Goal: Task Accomplishment & Management: Manage account settings

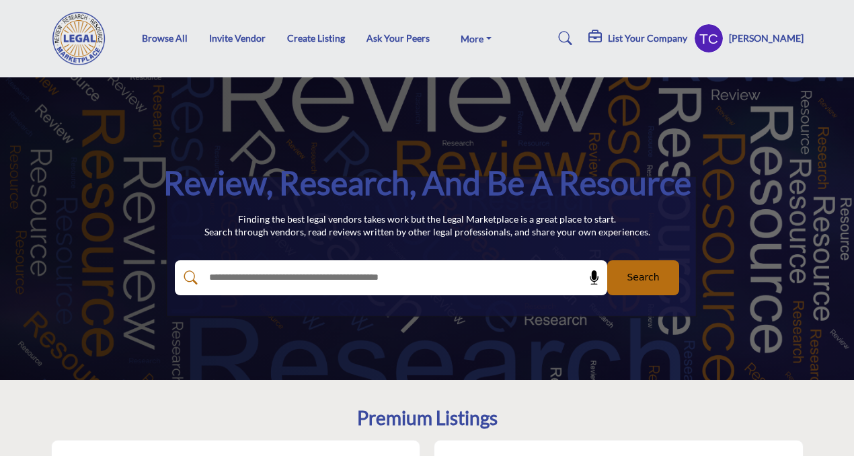
click at [724, 35] on profile-featured-9d57d186-dcdc-4fd1-8698-ebbedcf867ab "Show hide supplier dropdown" at bounding box center [709, 39] width 30 height 30
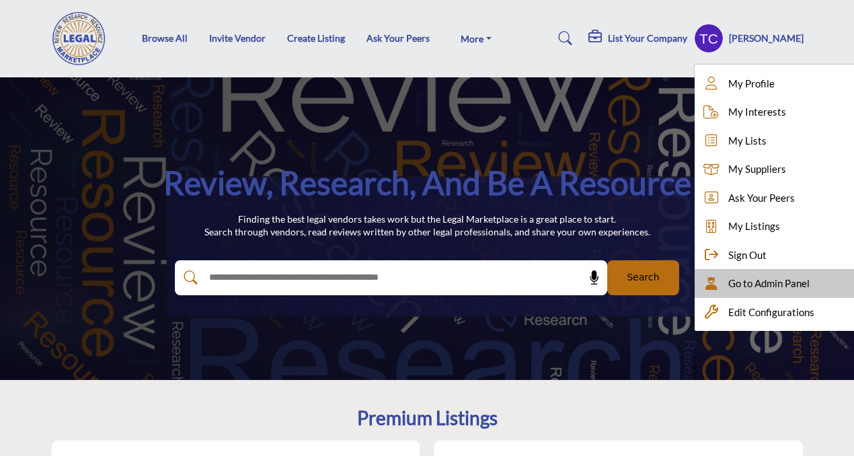
click at [762, 278] on span "Go to Admin Panel" at bounding box center [768, 283] width 81 height 15
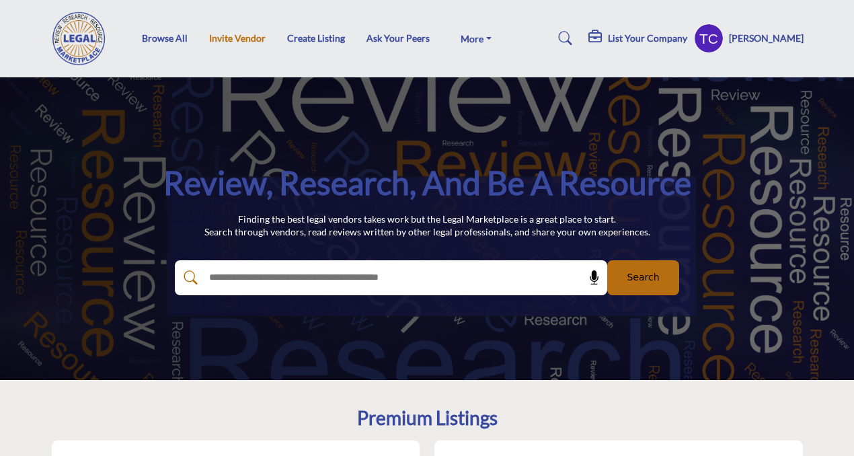
click at [241, 42] on link "Invite Vendor" at bounding box center [237, 37] width 56 height 11
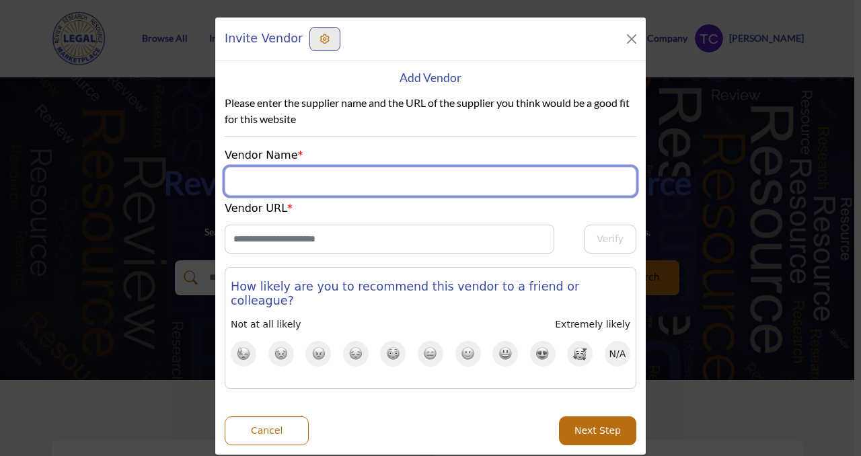
click at [280, 170] on input "Supplier Name" at bounding box center [431, 181] width 412 height 29
type input "********"
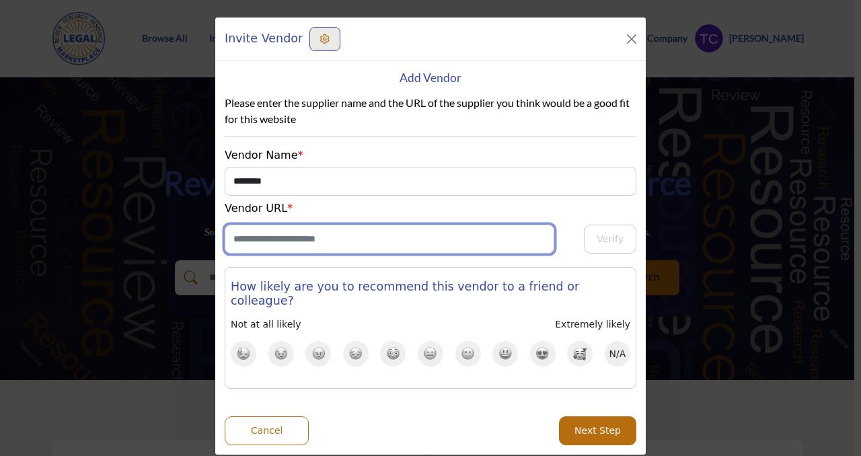
click at [267, 233] on input "Enter Website URL" at bounding box center [389, 239] width 329 height 29
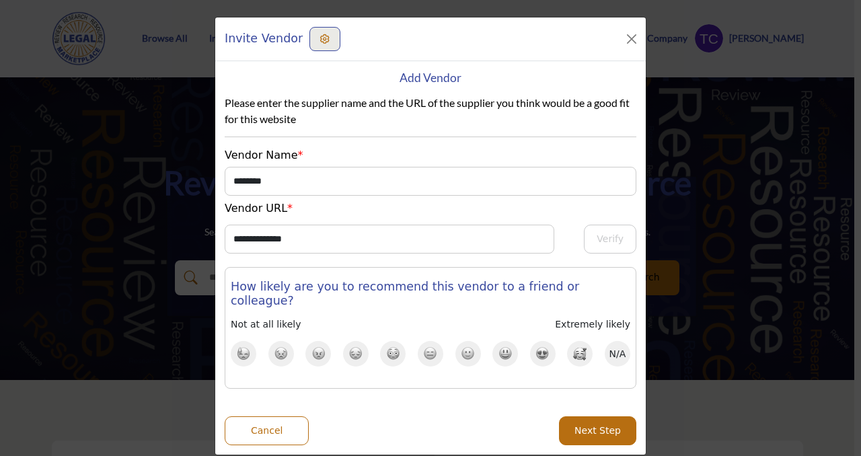
click at [579, 347] on img at bounding box center [580, 353] width 14 height 13
click at [437, 286] on h3 "How likely are you to recommend this vendor to a friend or colleague?" at bounding box center [430, 294] width 399 height 28
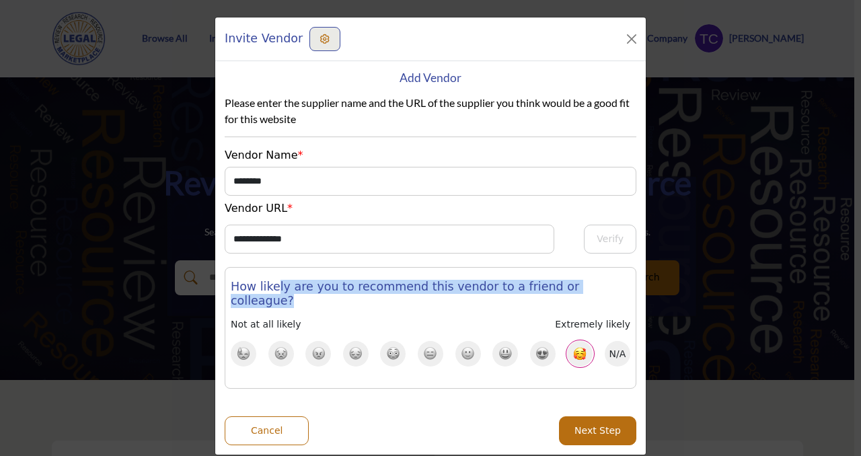
click at [437, 286] on h3 "How likely are you to recommend this vendor to a friend or colleague?" at bounding box center [430, 294] width 399 height 28
copy div "How likely are you to recommend this vendor to a friend or colleague?"
click at [602, 428] on button "Next Step" at bounding box center [597, 430] width 77 height 29
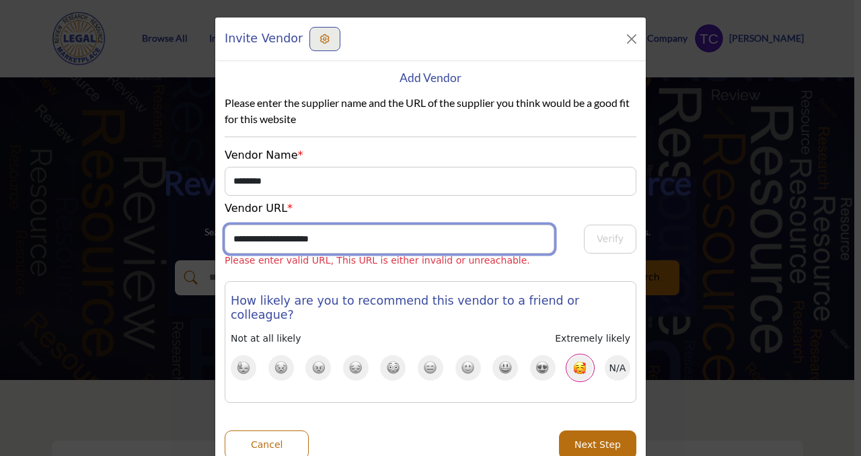
click at [401, 239] on input "**********" at bounding box center [389, 239] width 329 height 29
click at [263, 237] on input "**********" at bounding box center [389, 239] width 329 height 29
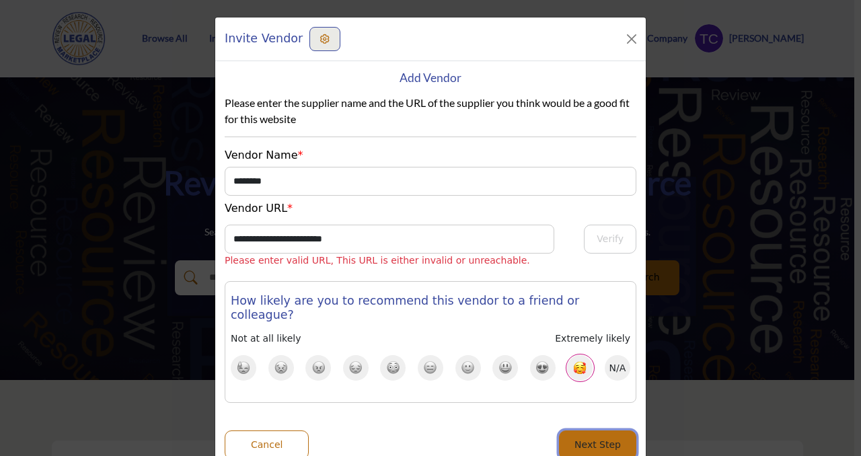
click at [571, 430] on button "Next Step" at bounding box center [597, 444] width 77 height 29
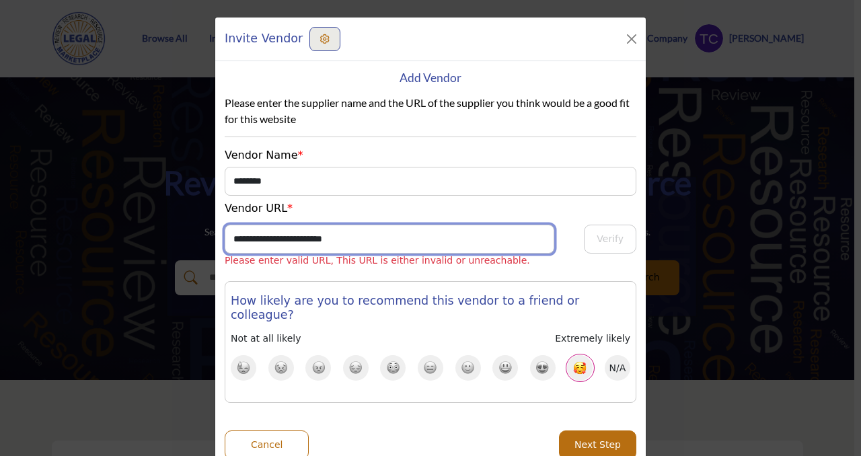
click at [341, 238] on input "**********" at bounding box center [389, 239] width 329 height 29
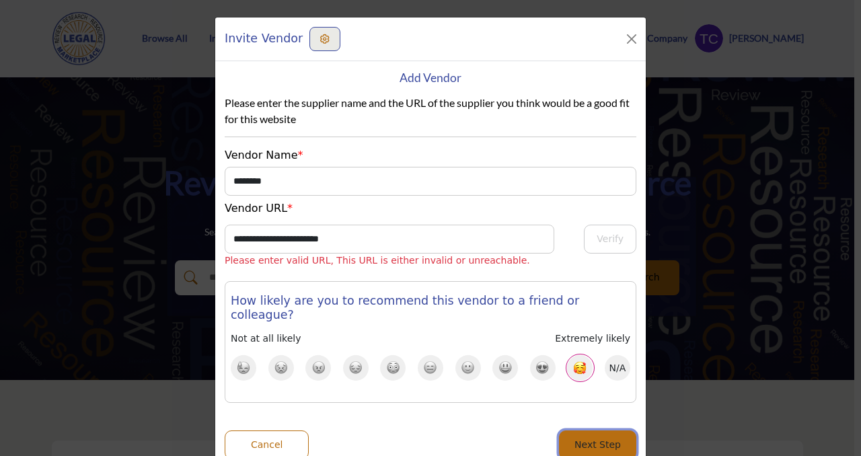
click at [613, 430] on button "Next Step" at bounding box center [597, 444] width 77 height 29
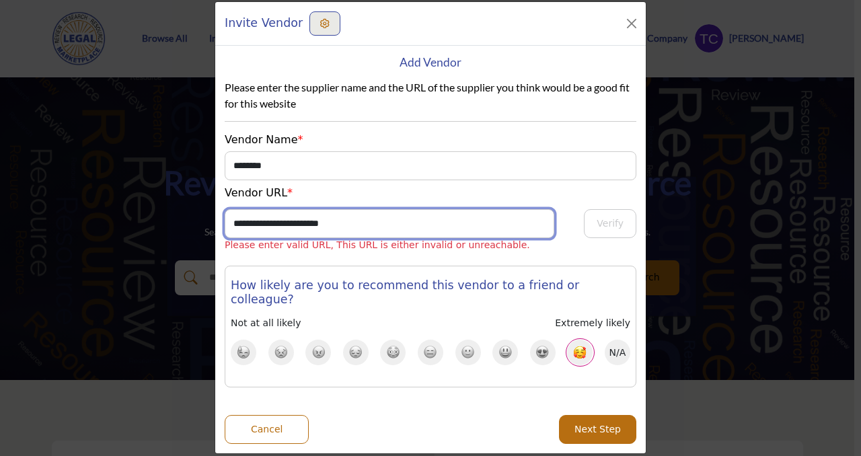
drag, startPoint x: 373, startPoint y: 219, endPoint x: 284, endPoint y: 219, distance: 88.1
click at [284, 219] on input "**********" at bounding box center [389, 223] width 329 height 29
drag, startPoint x: 360, startPoint y: 220, endPoint x: 284, endPoint y: 222, distance: 76.7
click at [284, 222] on input "**********" at bounding box center [389, 223] width 329 height 29
type input "**********"
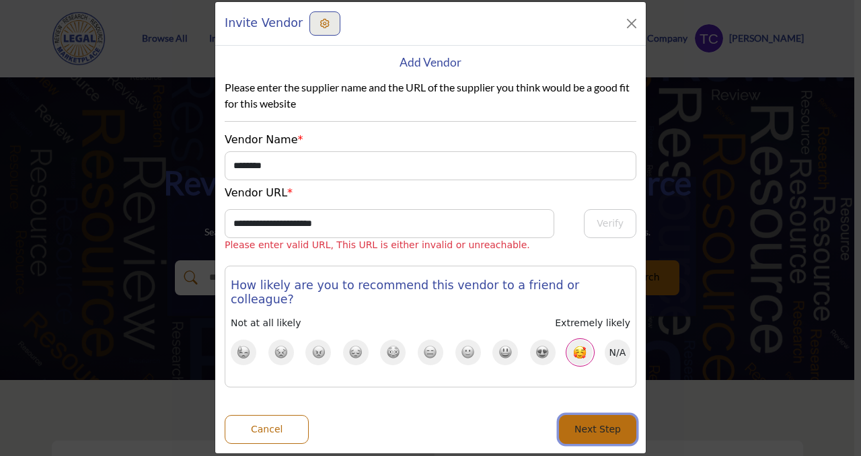
click at [563, 415] on button "Next Step" at bounding box center [597, 429] width 77 height 29
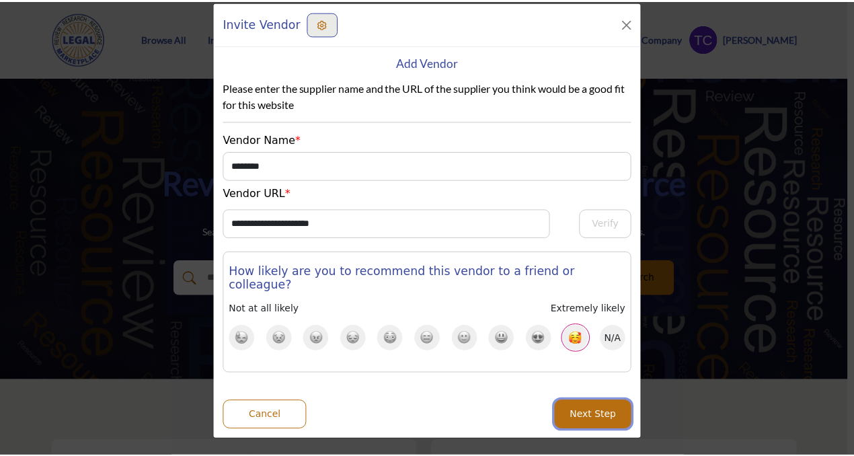
scroll to position [1, 0]
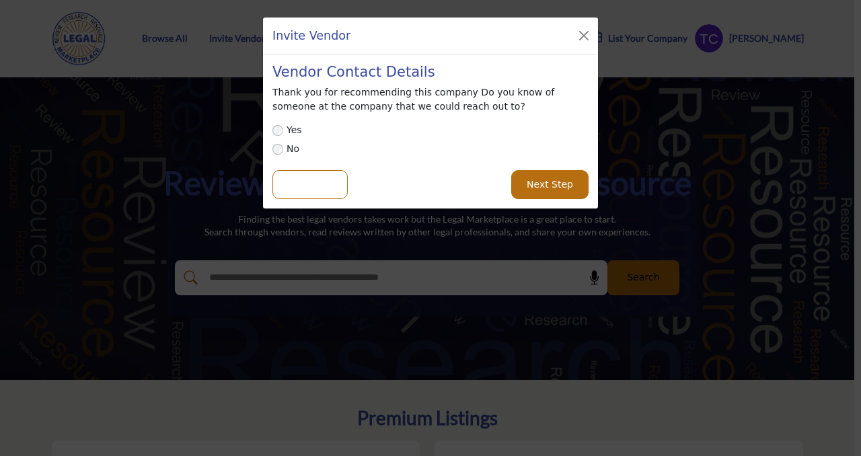
click at [572, 182] on button "Next Step" at bounding box center [549, 184] width 77 height 29
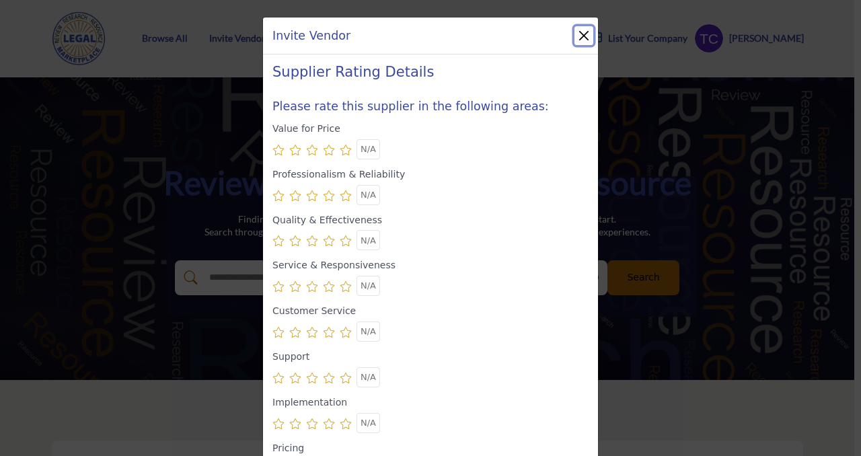
click at [581, 33] on button "Close" at bounding box center [583, 35] width 19 height 19
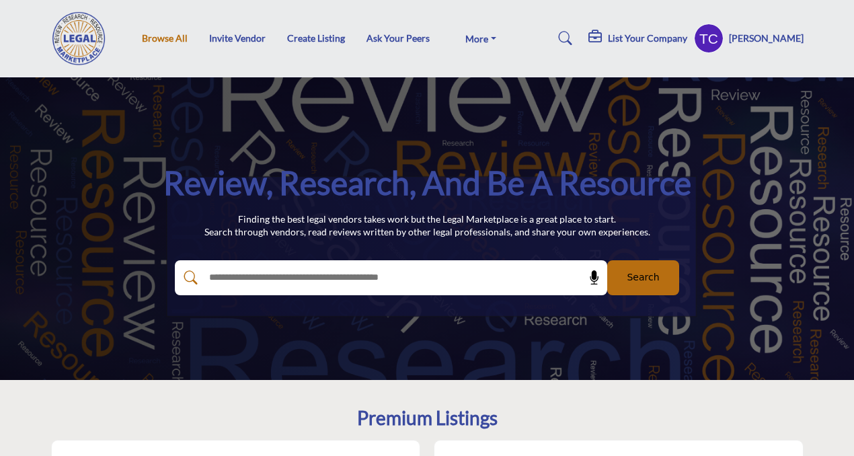
click at [171, 38] on link "Browse All" at bounding box center [165, 37] width 46 height 11
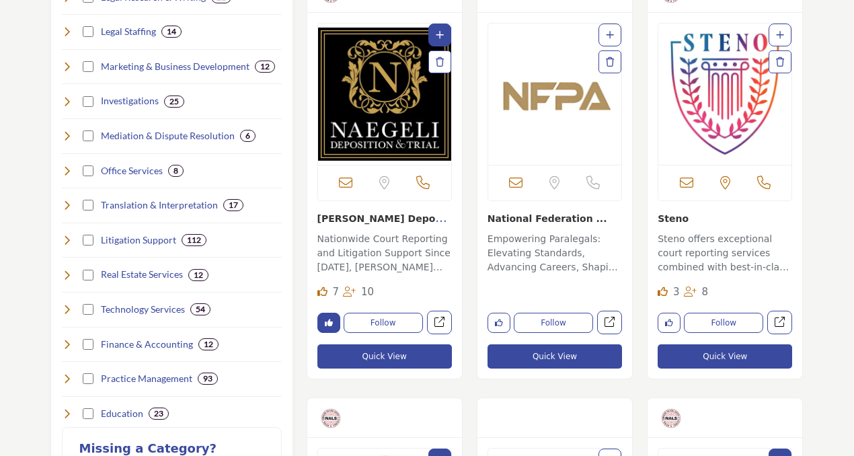
scroll to position [448, 0]
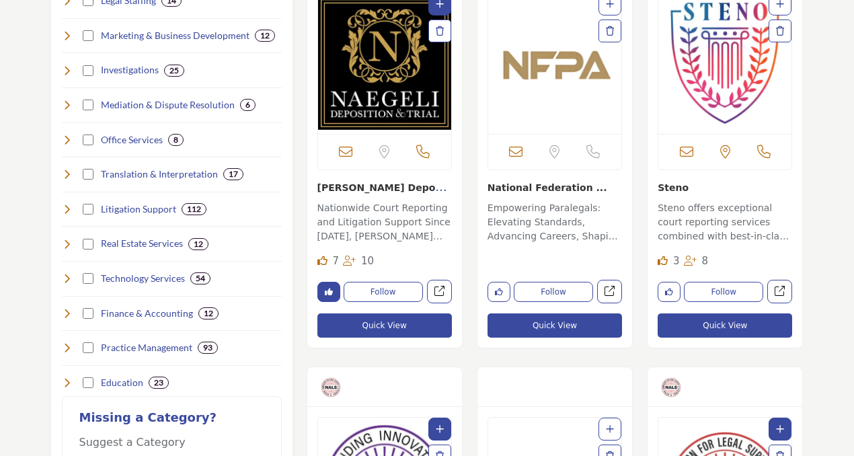
click at [741, 89] on img "Open Listing in new tab" at bounding box center [724, 63] width 133 height 141
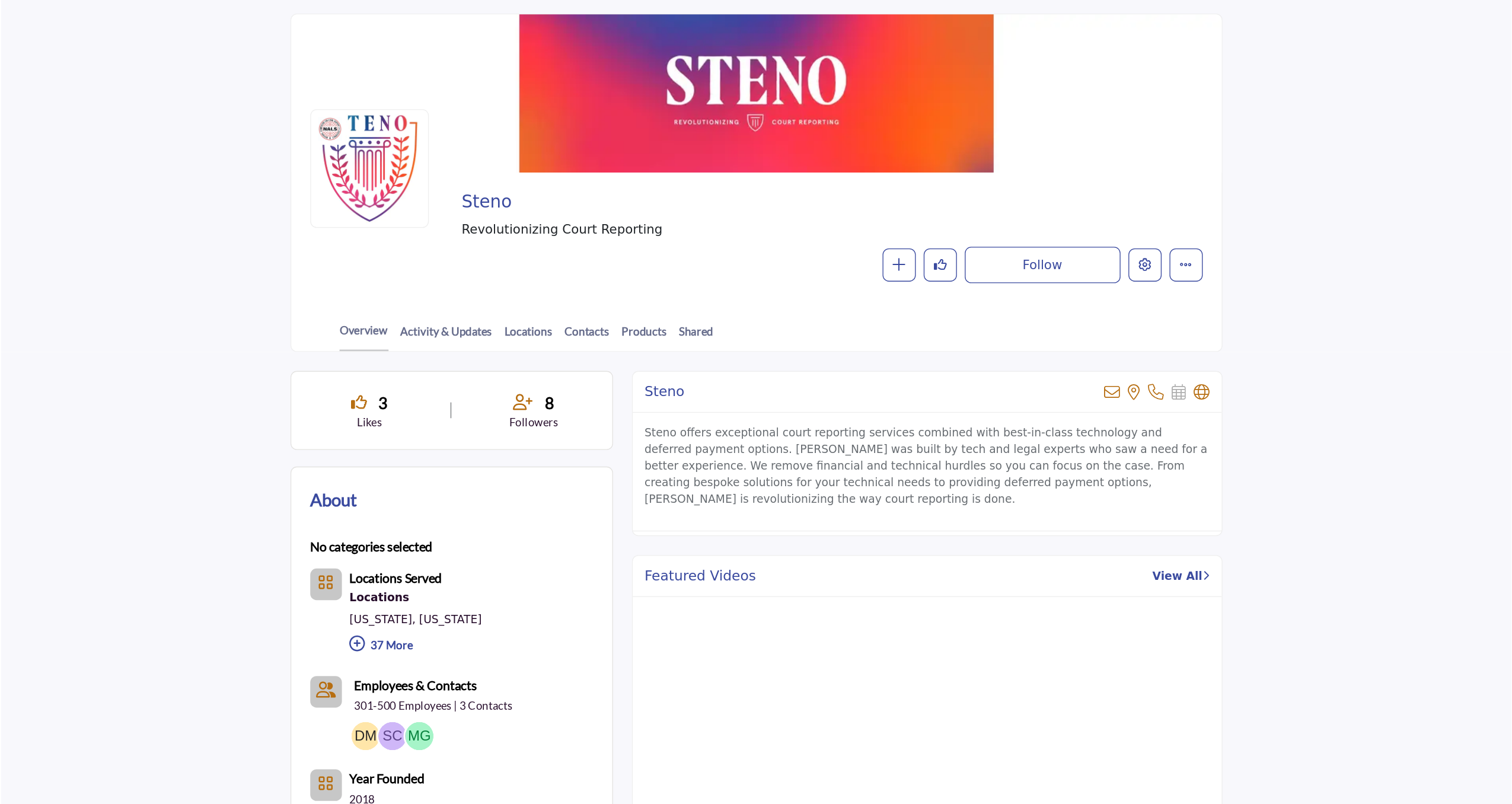
scroll to position [90, 0]
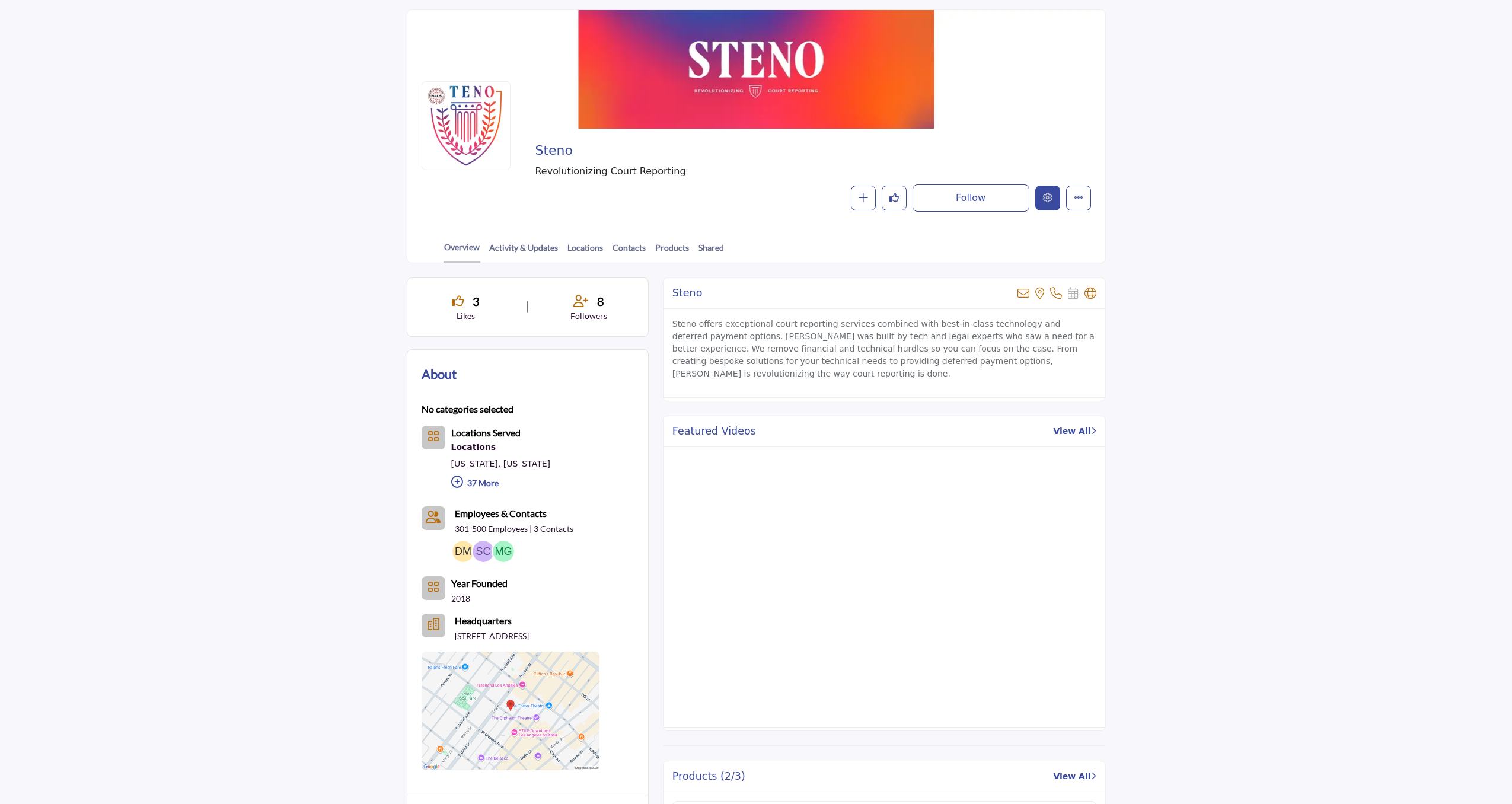
click at [758, 192] on button "Edit company" at bounding box center [1047, 197] width 25 height 25
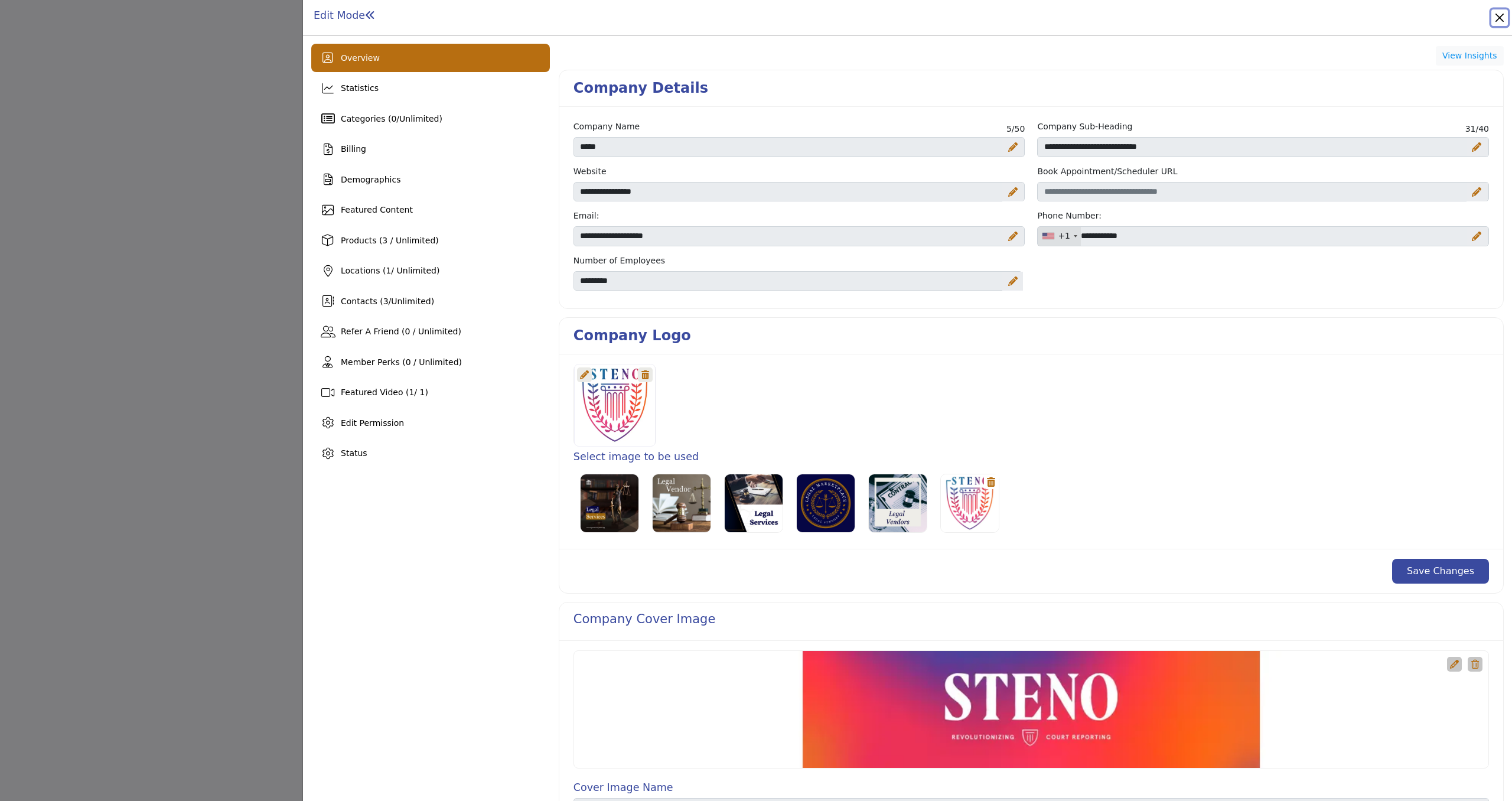
click at [756, 17] on button "Close" at bounding box center [1500, 18] width 17 height 17
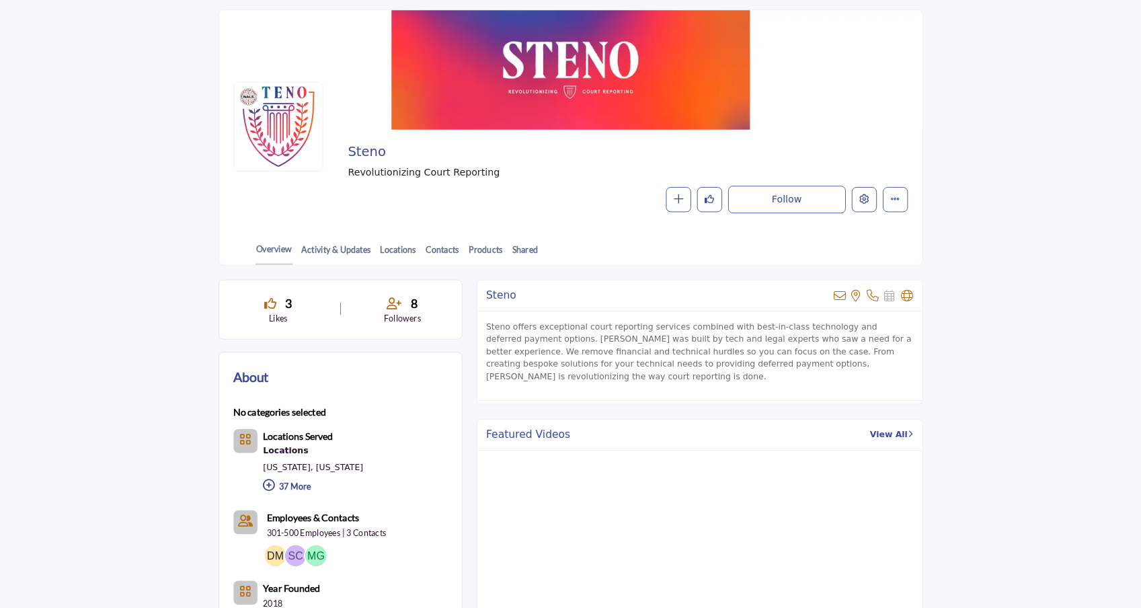
scroll to position [102, 0]
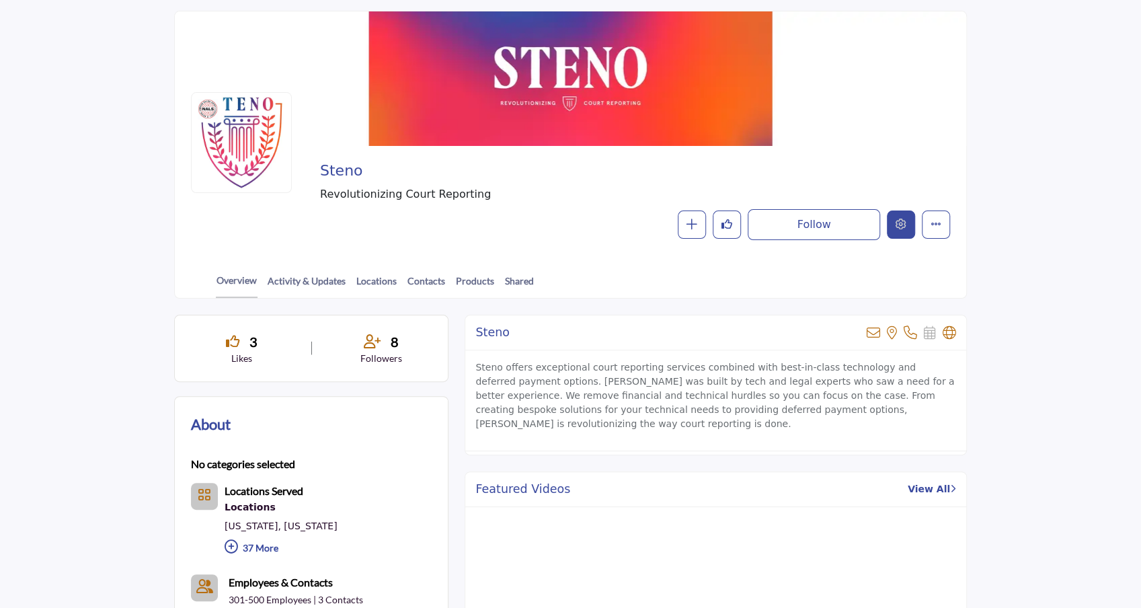
click at [860, 227] on button "Edit company" at bounding box center [901, 224] width 28 height 28
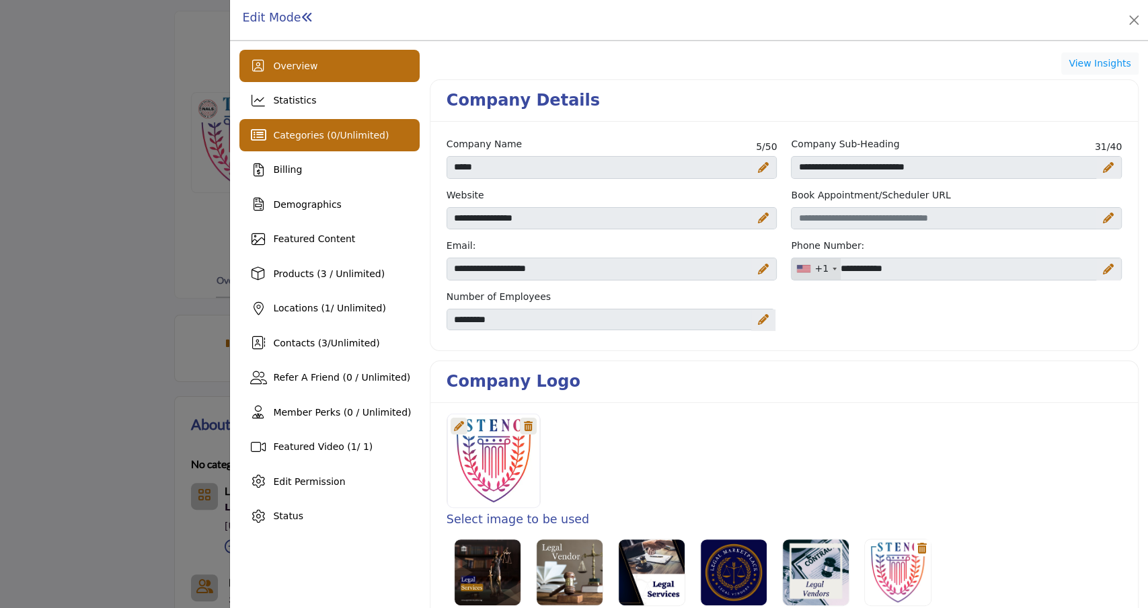
click at [338, 140] on div "Categories ( 0 / Unlimited )" at bounding box center [331, 135] width 116 height 14
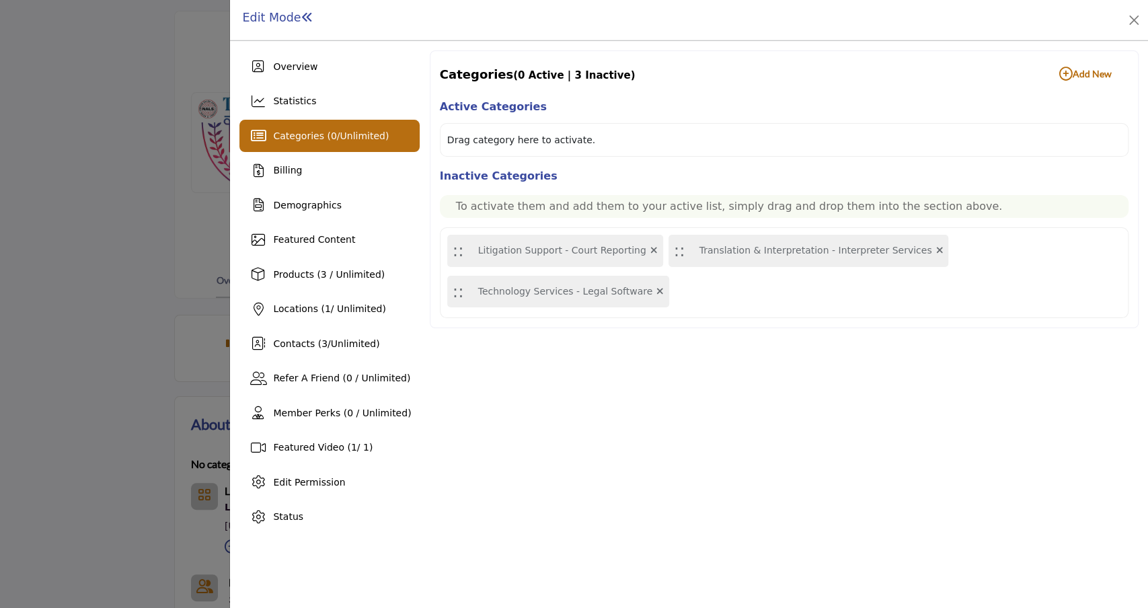
drag, startPoint x: 576, startPoint y: 249, endPoint x: 572, endPoint y: 182, distance: 67.4
click at [572, 182] on div "Inactive Categories To activate them and add them to your active list, simply d…" at bounding box center [784, 242] width 689 height 151
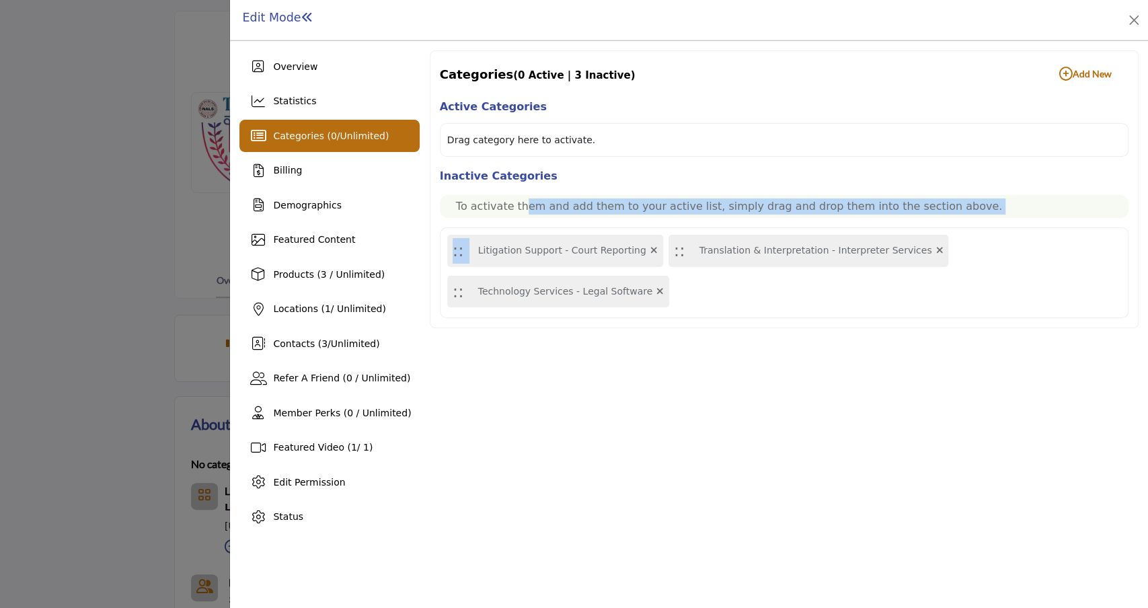
drag, startPoint x: 552, startPoint y: 237, endPoint x: 517, endPoint y: 200, distance: 50.9
click at [517, 200] on div "Inactive Categories To activate them and add them to your active list, simply d…" at bounding box center [784, 242] width 689 height 151
click at [486, 237] on div ":: Litigation Support - Court Reporting" at bounding box center [555, 251] width 216 height 32
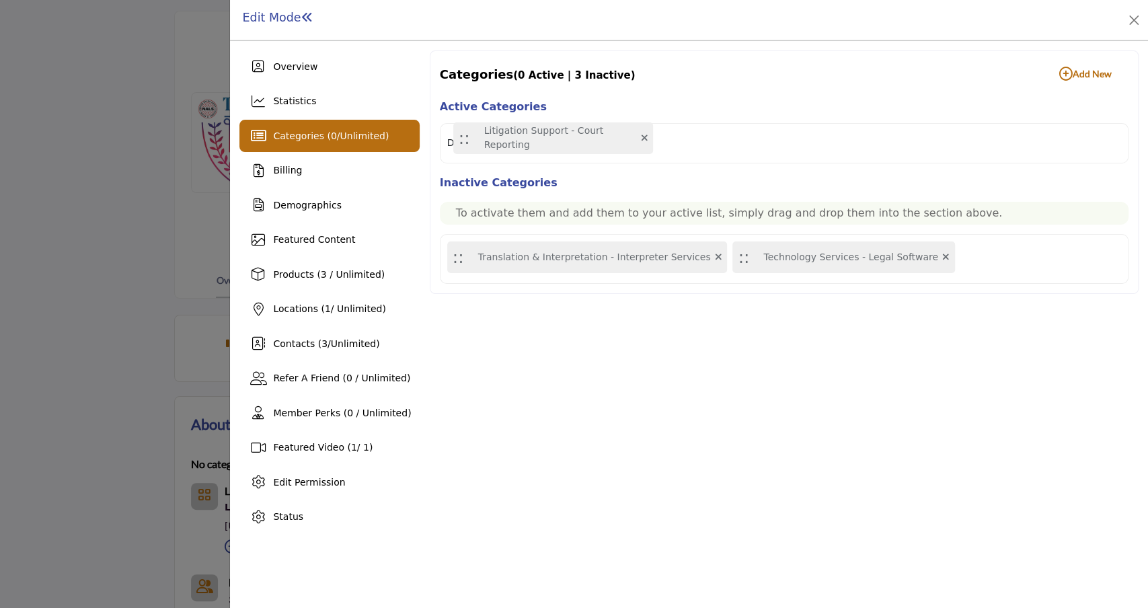
drag, startPoint x: 457, startPoint y: 256, endPoint x: 463, endPoint y: 145, distance: 111.8
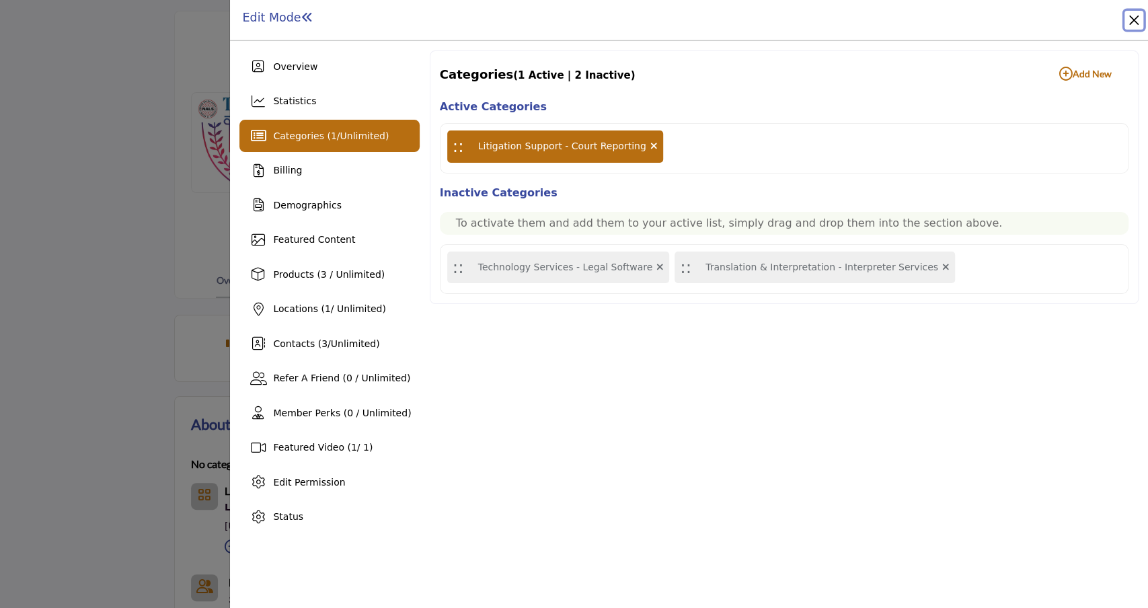
click at [860, 18] on button "Close" at bounding box center [1133, 20] width 19 height 19
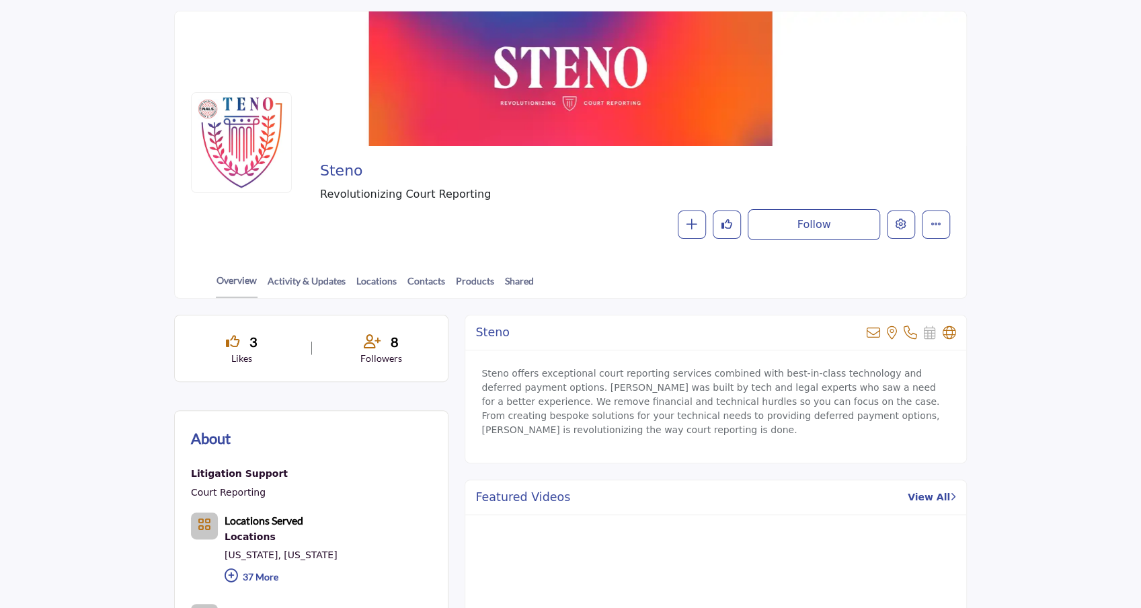
scroll to position [102, 0]
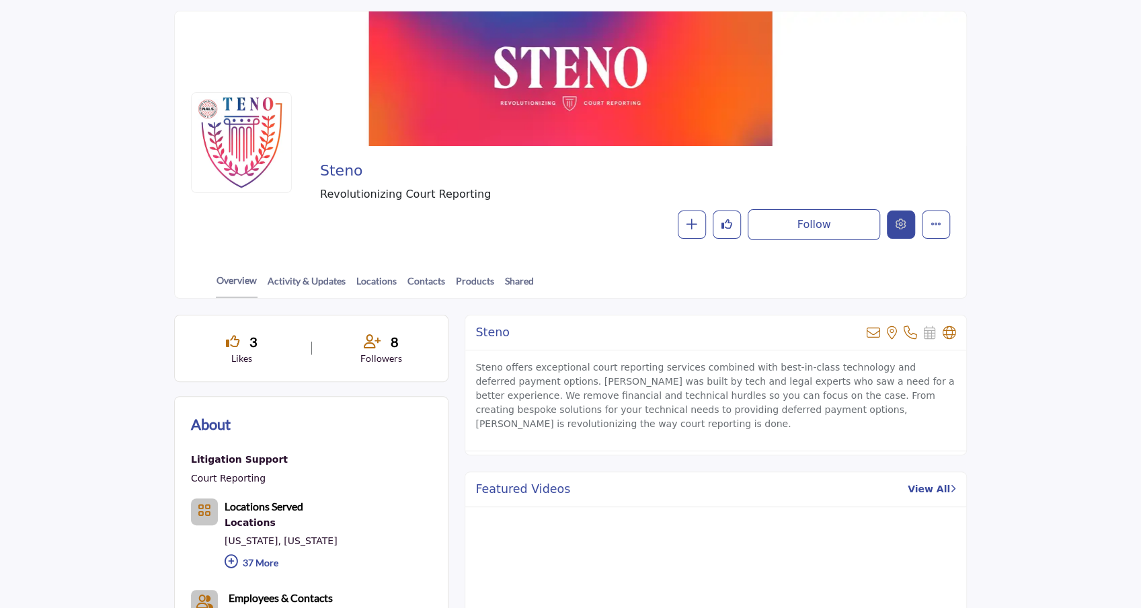
click at [898, 229] on icon "Edit company" at bounding box center [901, 224] width 11 height 11
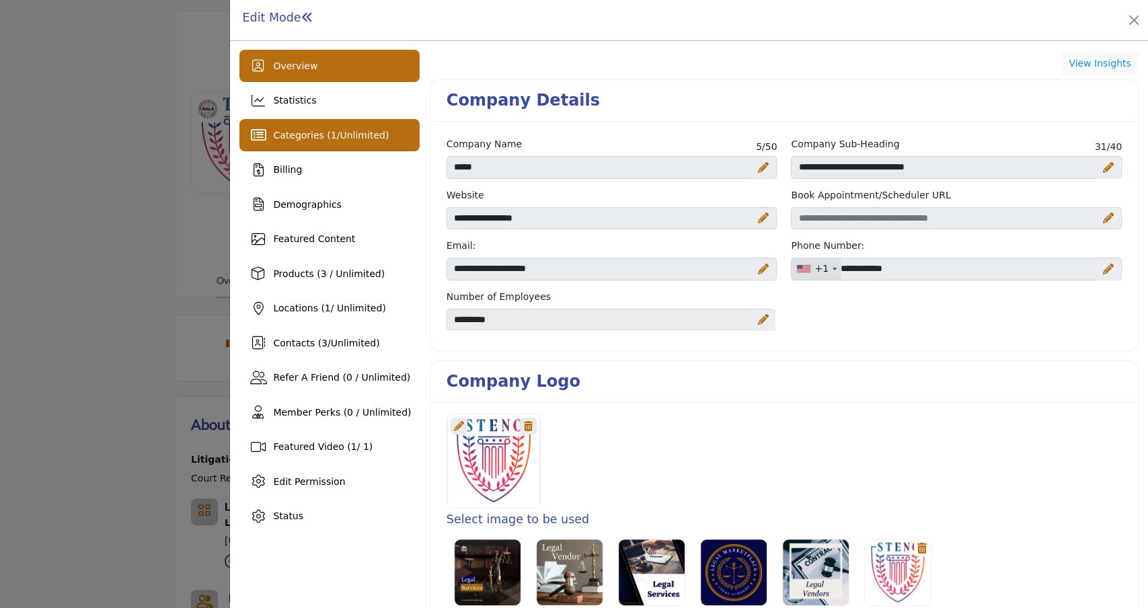
click at [321, 139] on span "Categories ( 1 / Unlimited )" at bounding box center [331, 135] width 116 height 11
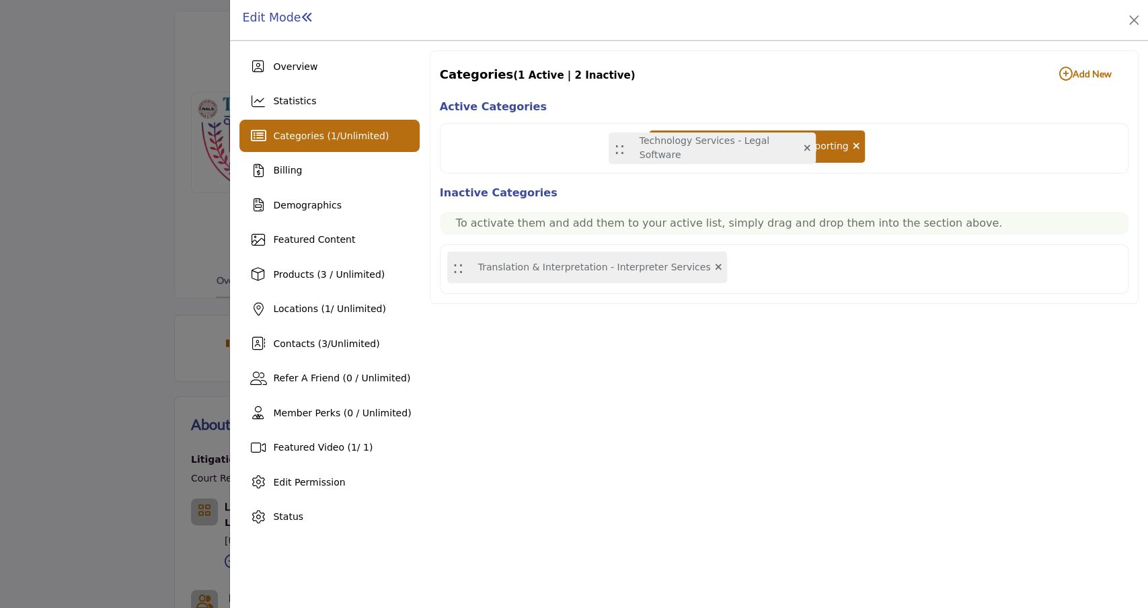
drag, startPoint x: 454, startPoint y: 263, endPoint x: 641, endPoint y: 140, distance: 224.4
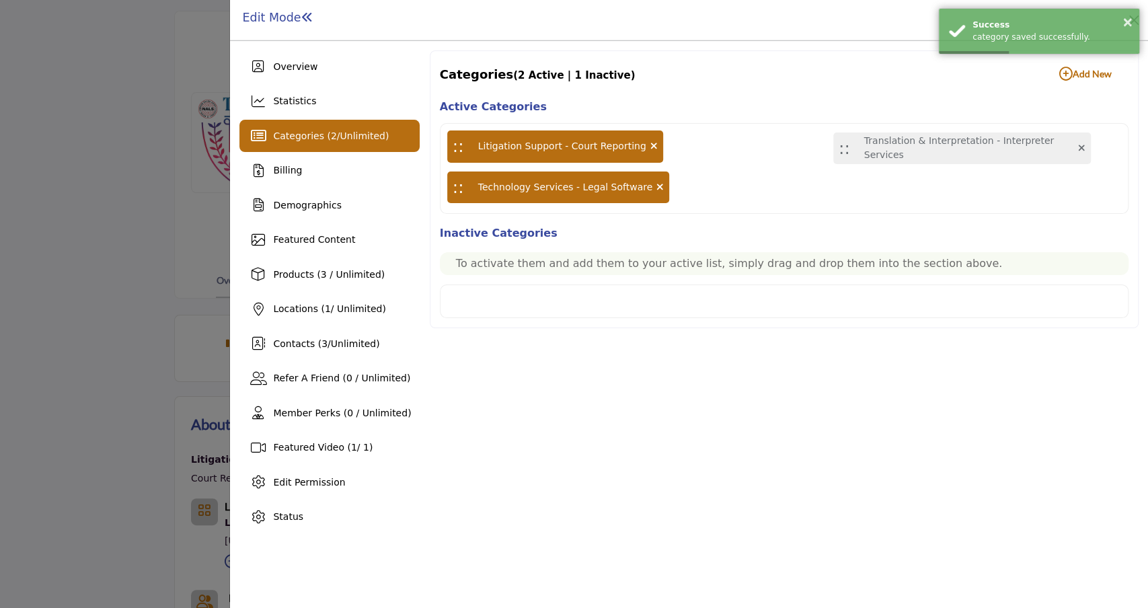
drag, startPoint x: 455, startPoint y: 266, endPoint x: 840, endPoint y: 147, distance: 403.3
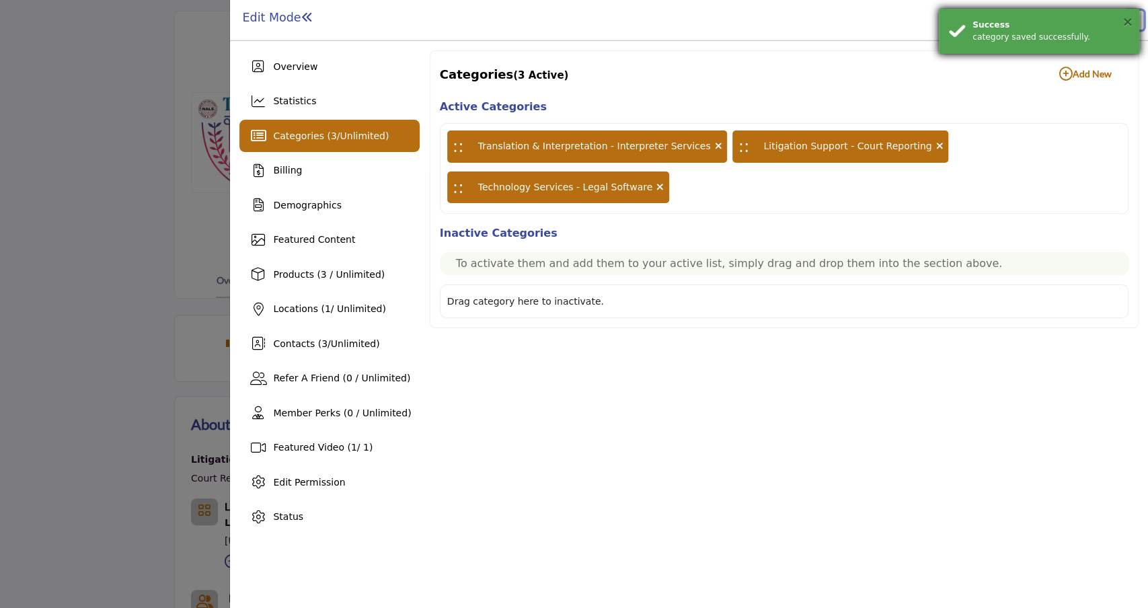
click at [1130, 19] on button "×" at bounding box center [1127, 21] width 11 height 13
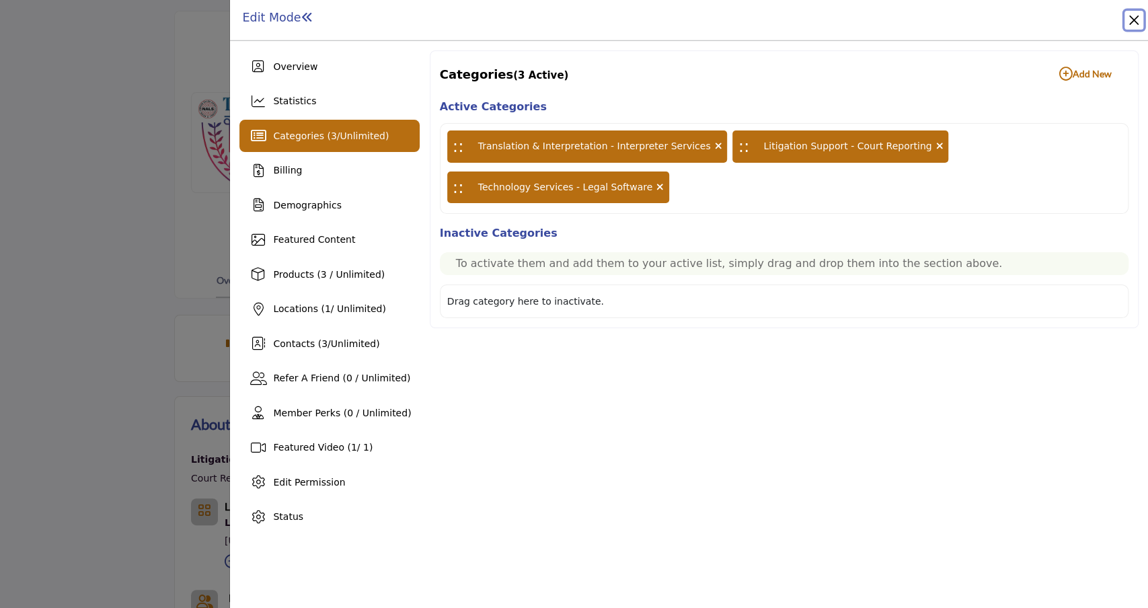
click at [1132, 19] on button "Close" at bounding box center [1133, 20] width 19 height 19
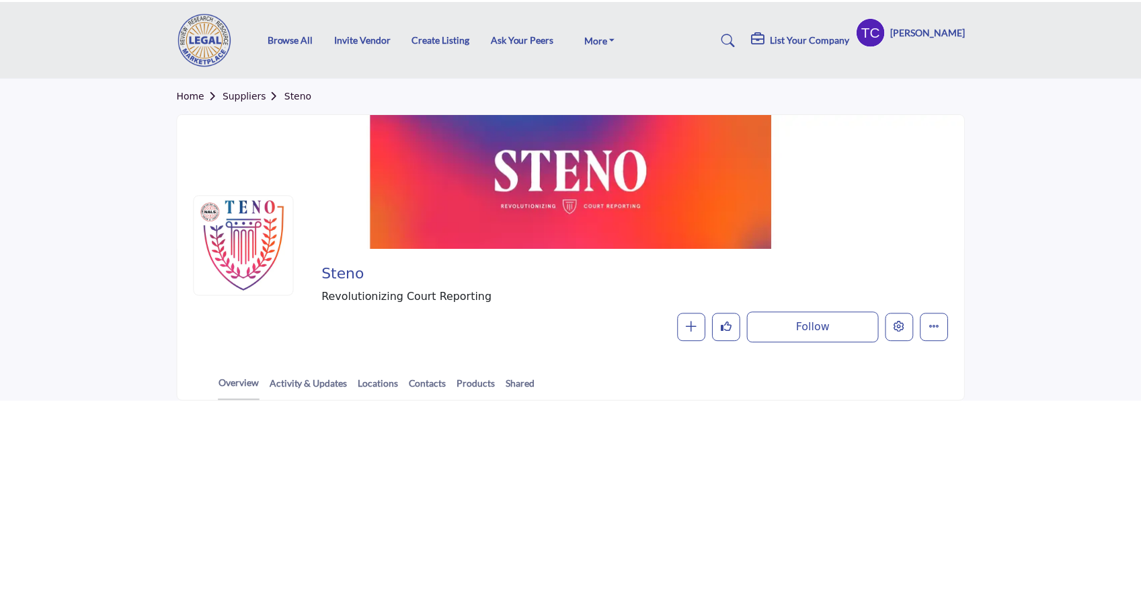
scroll to position [102, 0]
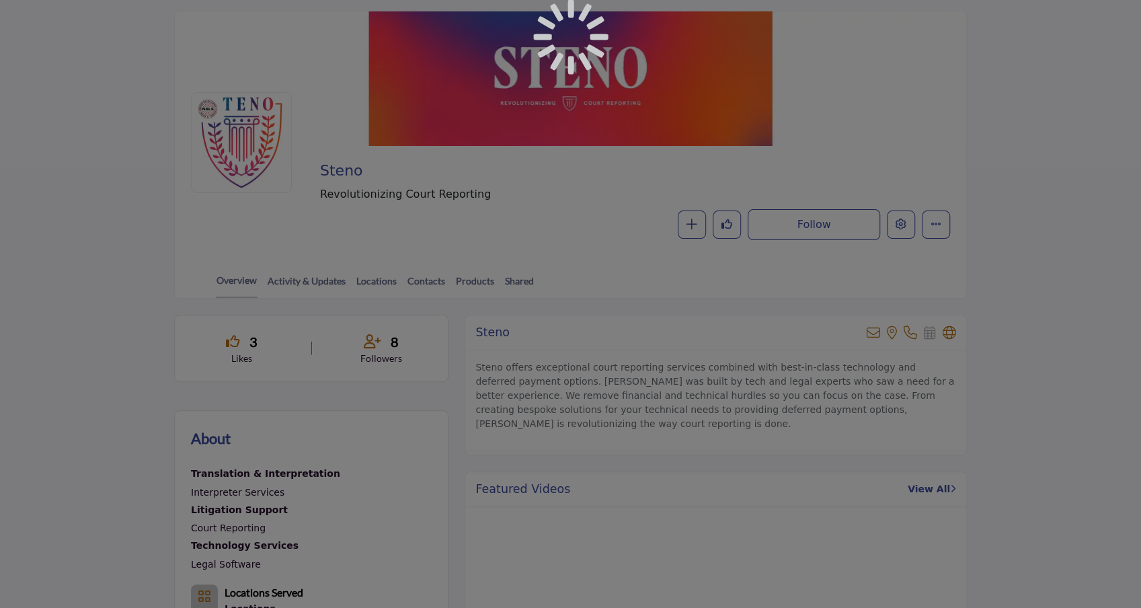
click at [208, 277] on div at bounding box center [570, 304] width 1141 height 608
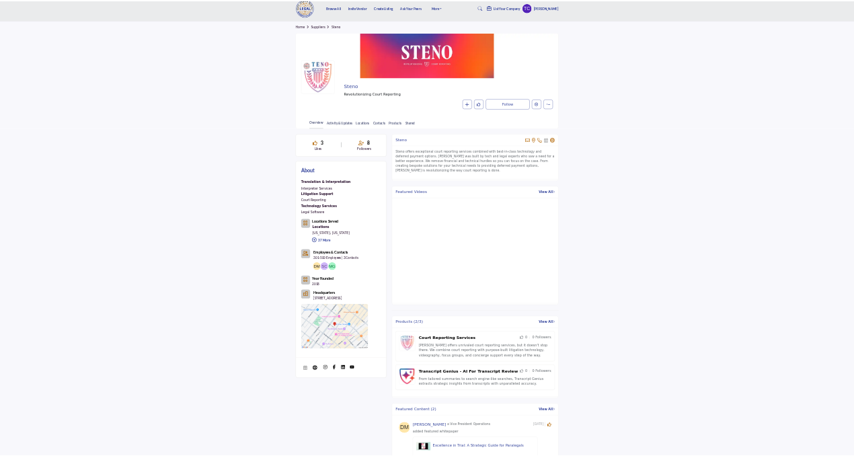
scroll to position [0, 0]
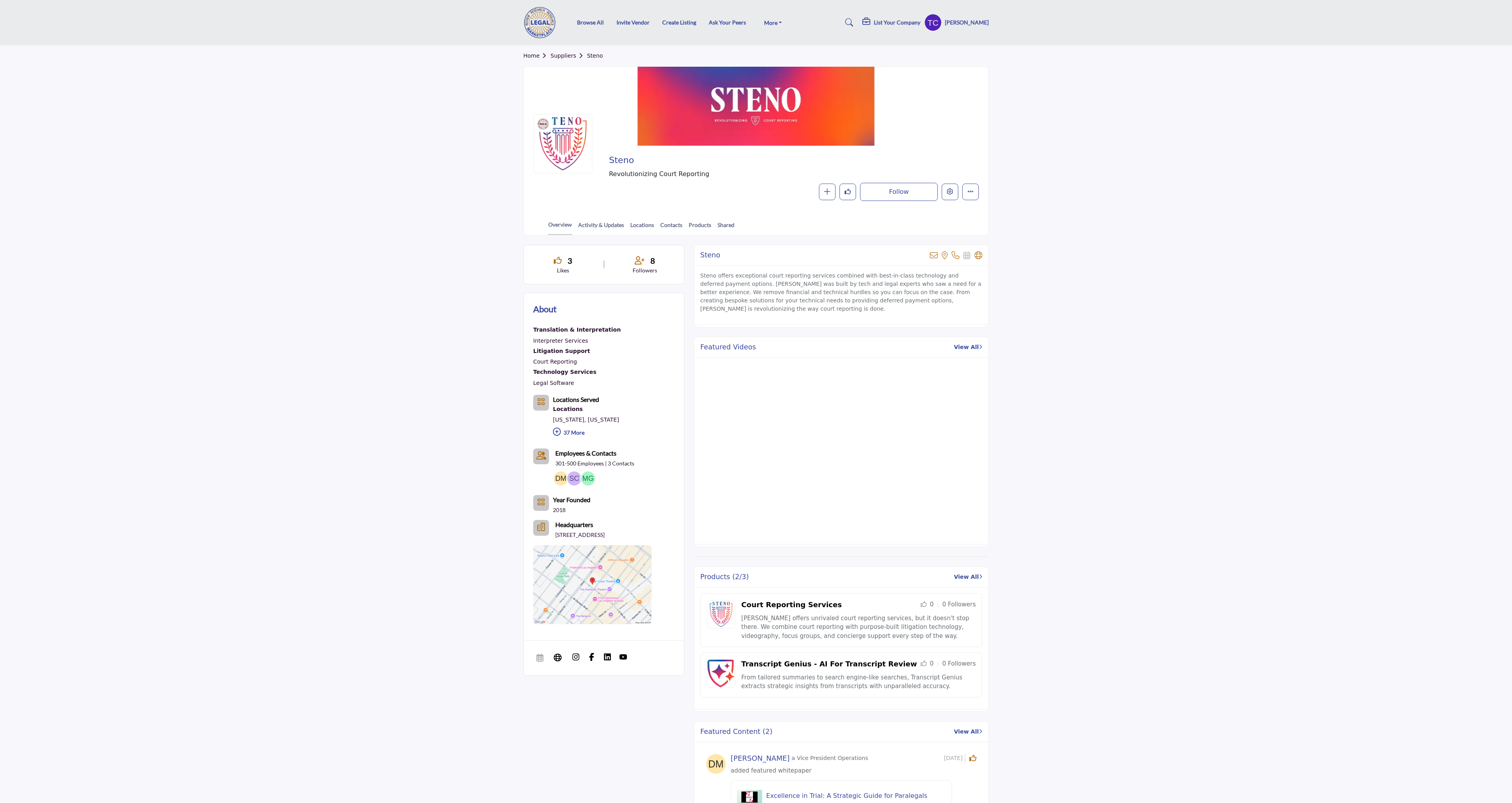
click at [673, 20] on profile-featured-9d57d186-dcdc-4fd1-8698-ebbedcf867ab "Show hide supplier dropdown" at bounding box center [933, 23] width 18 height 18
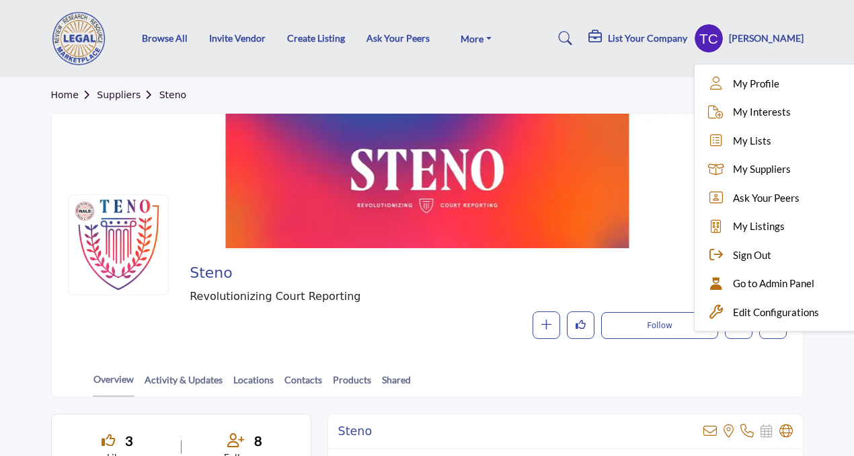
click at [671, 104] on div "Home Suppliers Steno" at bounding box center [427, 95] width 752 height 36
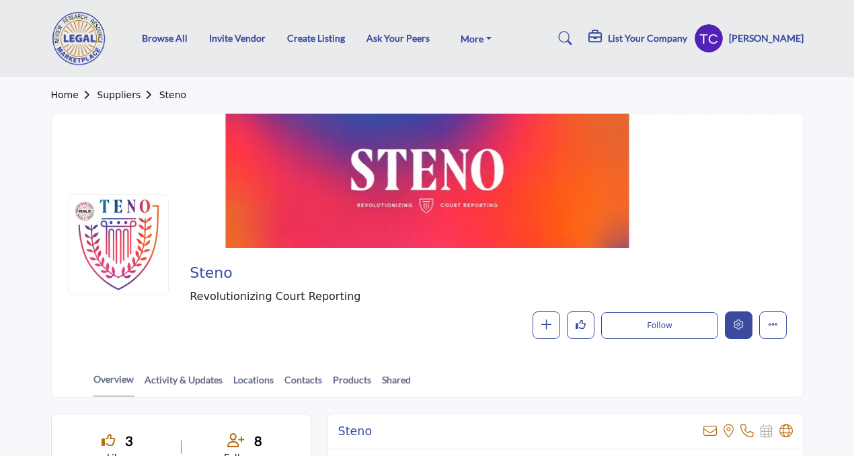
click at [740, 315] on button "Edit company" at bounding box center [739, 325] width 28 height 28
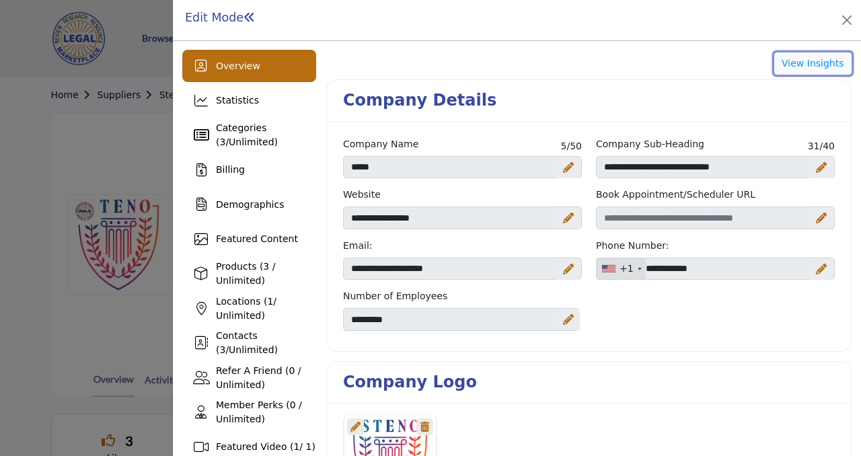
click at [830, 63] on button "View Insights" at bounding box center [812, 63] width 77 height 23
click at [851, 22] on button "Close" at bounding box center [846, 20] width 19 height 19
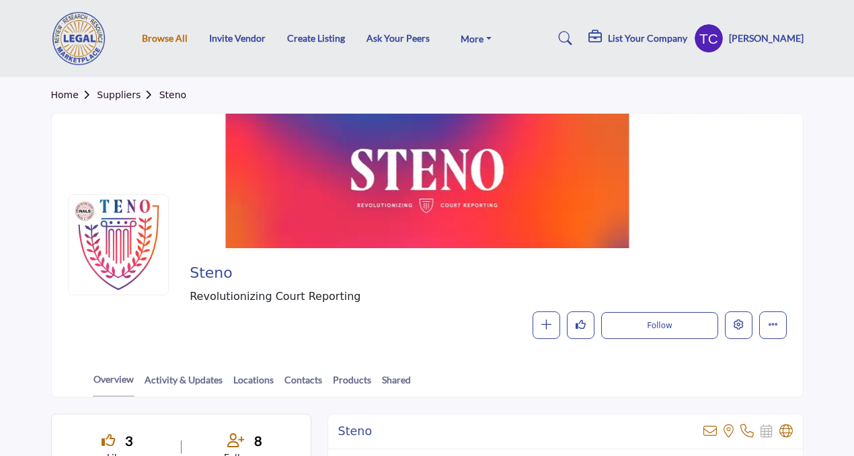
click at [167, 41] on link "Browse All" at bounding box center [165, 37] width 46 height 11
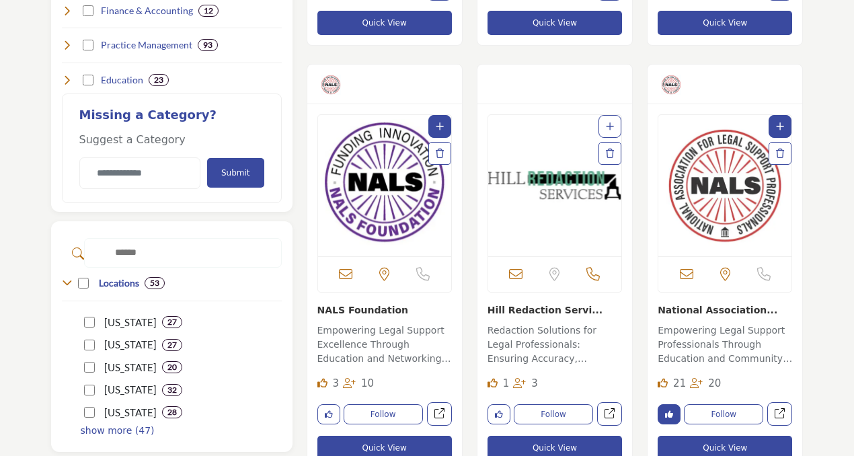
scroll to position [756, 0]
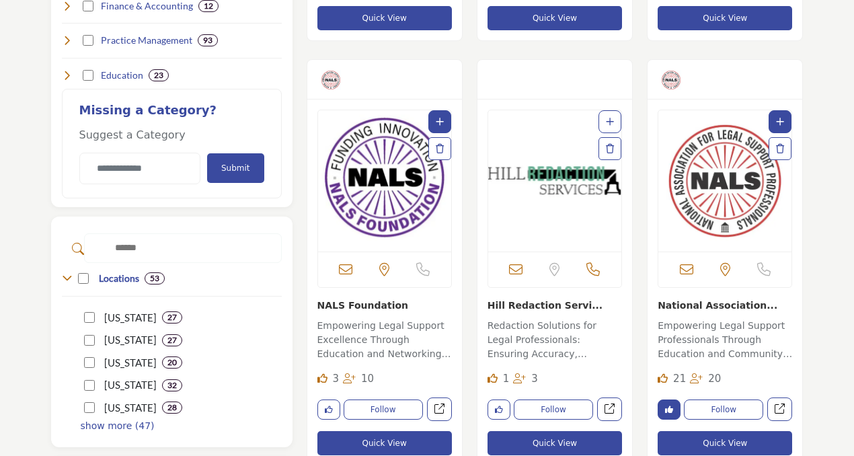
click at [726, 211] on img "Open Listing in new tab" at bounding box center [724, 180] width 133 height 141
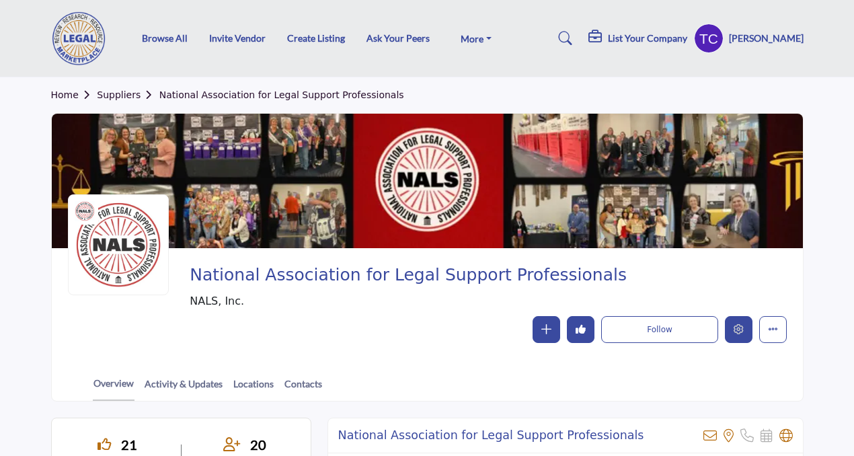
click at [742, 328] on icon "Edit company" at bounding box center [739, 329] width 10 height 10
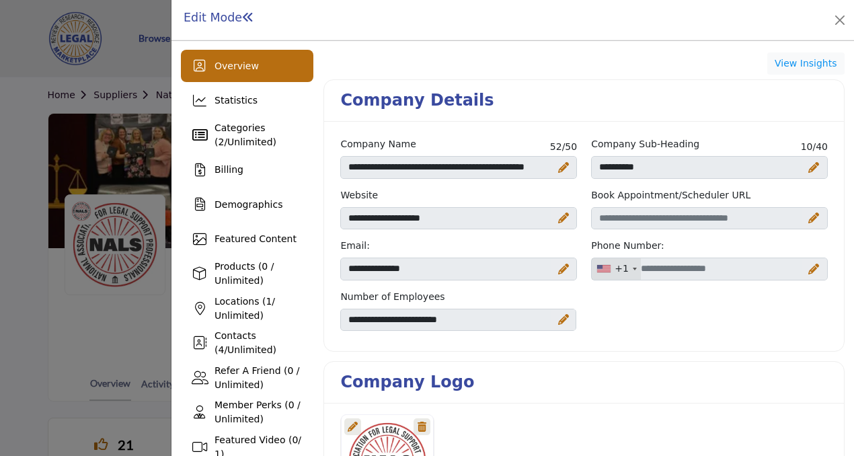
scroll to position [28, 0]
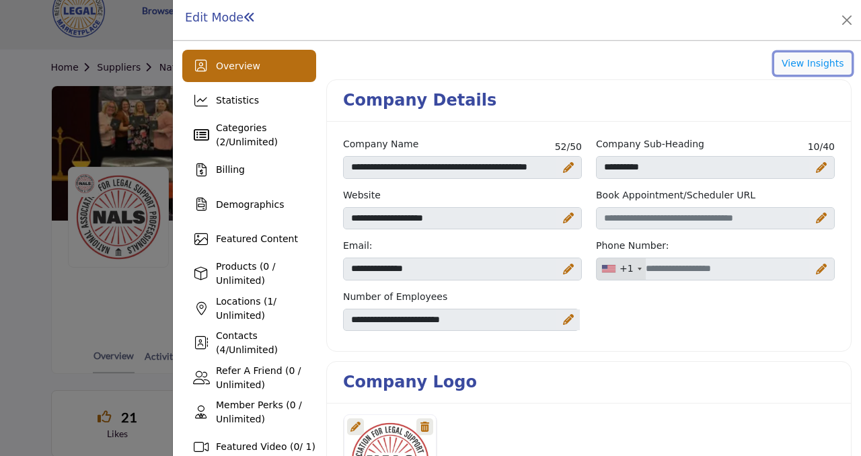
click at [799, 63] on button "View Insights" at bounding box center [812, 63] width 77 height 23
click at [845, 24] on button "Close" at bounding box center [846, 20] width 19 height 19
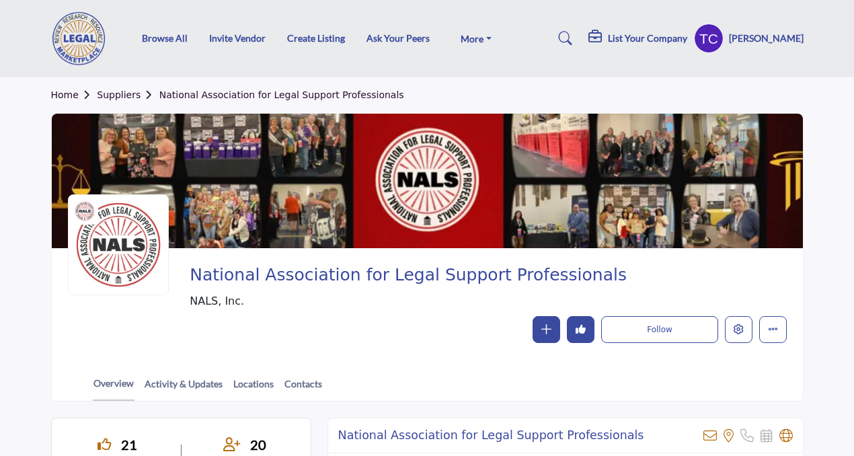
click at [167, 29] on ul "Browse All Invite Vendor Create Listing Ask Your Peers More FAQs About" at bounding box center [321, 38] width 359 height 19
click at [167, 34] on link "Browse All" at bounding box center [165, 37] width 46 height 11
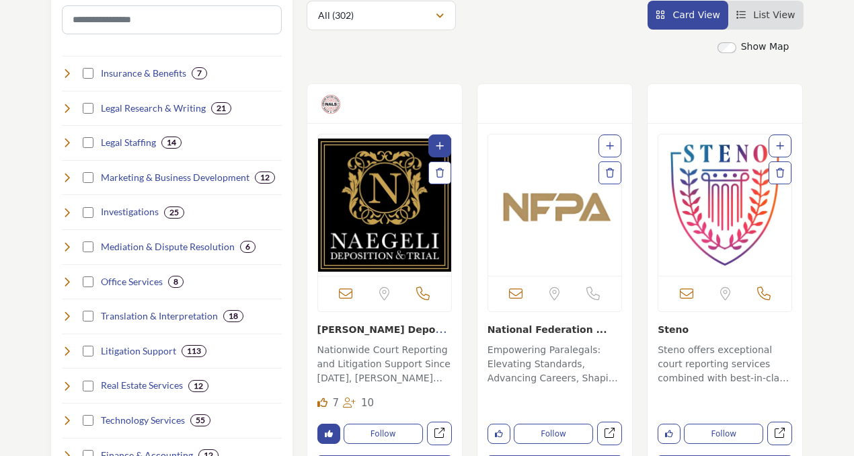
scroll to position [352, 0]
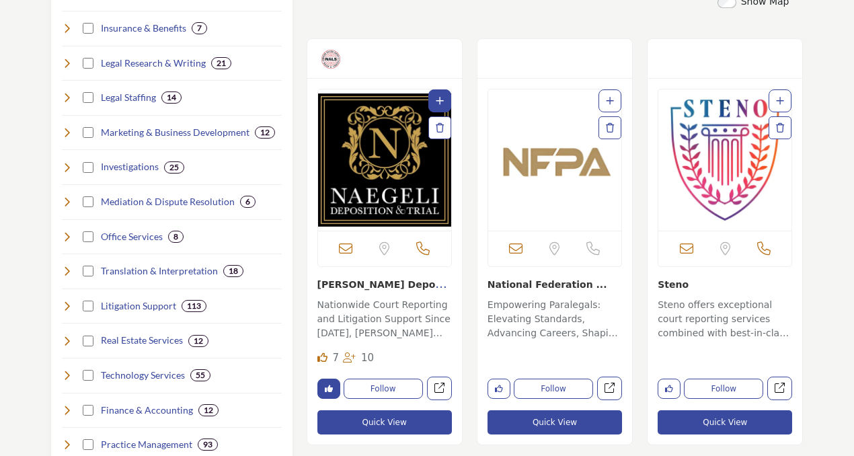
click at [709, 194] on img "Open Listing in new tab" at bounding box center [724, 159] width 133 height 141
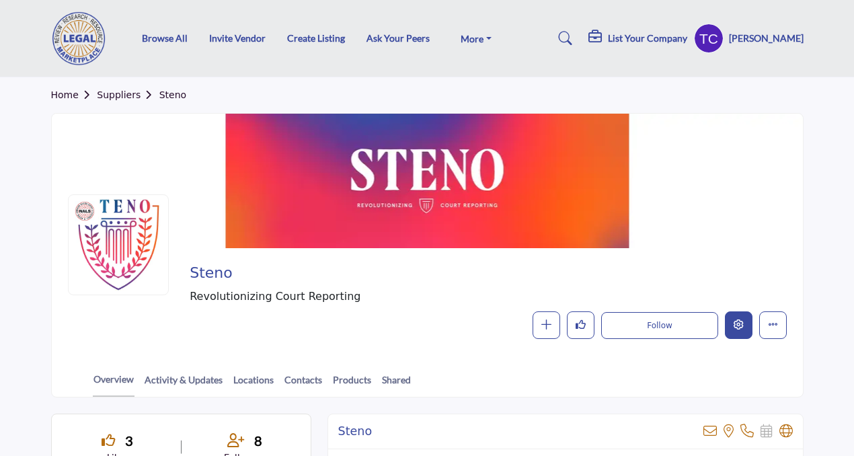
click at [735, 329] on icon "Edit company" at bounding box center [739, 324] width 10 height 10
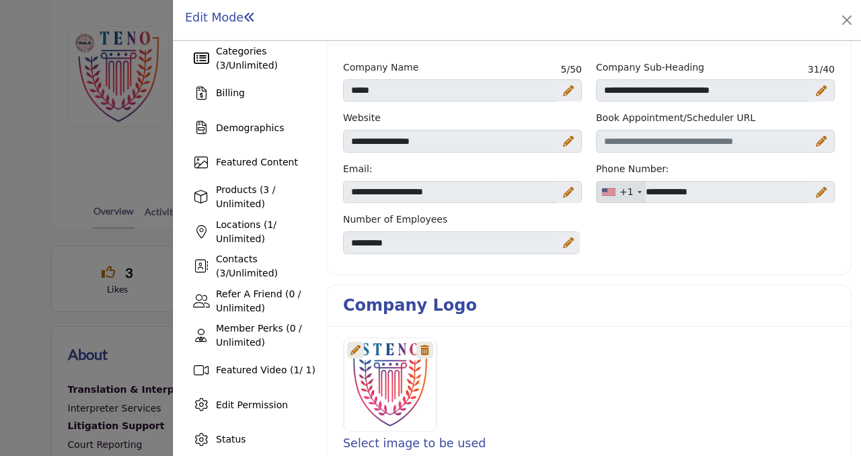
scroll to position [77, 0]
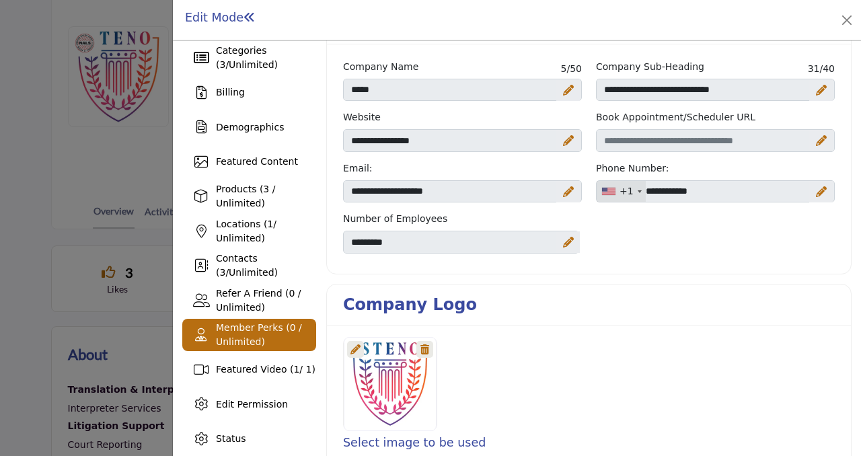
click at [260, 339] on span "Member Perks (0 / Unlimited)" at bounding box center [259, 334] width 86 height 25
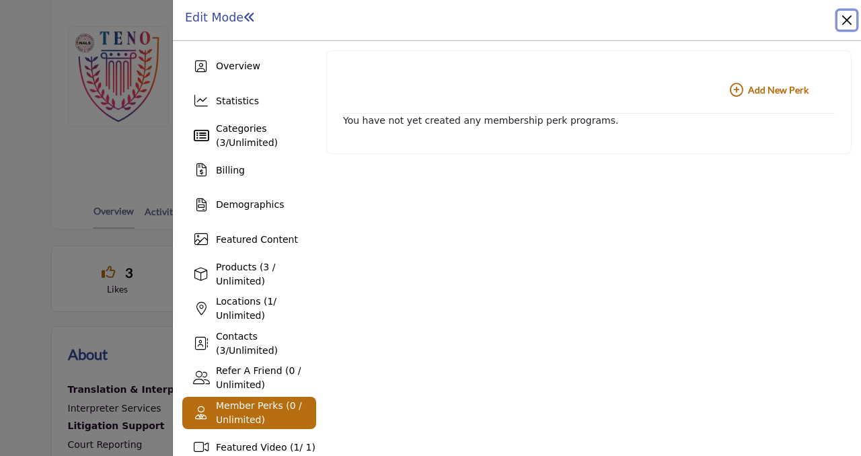
click at [840, 21] on button "Close" at bounding box center [846, 20] width 19 height 19
